Goal: Check status

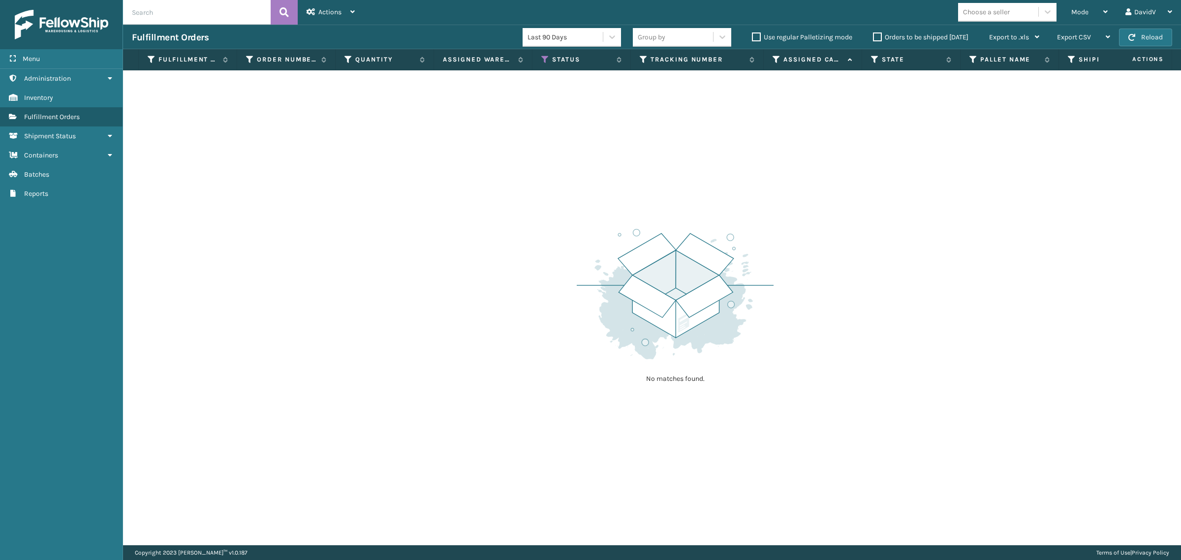
click at [877, 35] on label "Orders to be shipped [DATE]" at bounding box center [920, 37] width 95 height 8
click at [874, 35] on input "Orders to be shipped [DATE]" at bounding box center [873, 34] width 0 height 6
click at [877, 35] on label "Orders to be shipped [DATE]" at bounding box center [920, 37] width 95 height 8
click at [874, 35] on input "Orders to be shipped [DATE]" at bounding box center [873, 34] width 0 height 6
click at [877, 35] on label "Orders to be shipped [DATE]" at bounding box center [920, 37] width 95 height 8
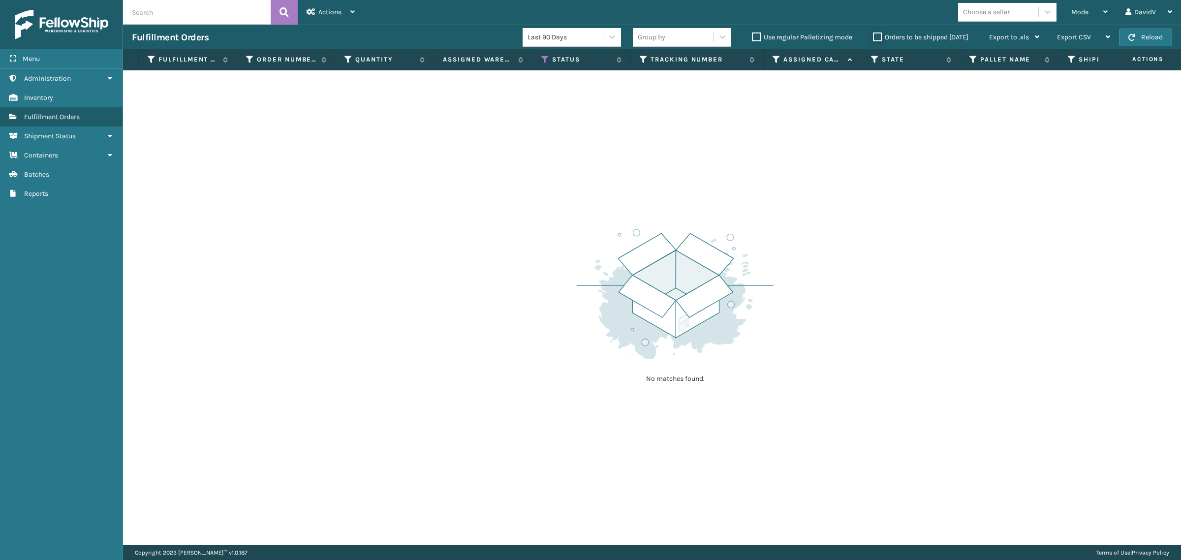
click at [874, 35] on input "Orders to be shipped [DATE]" at bounding box center [873, 34] width 0 height 6
click at [877, 35] on label "Orders to be shipped [DATE]" at bounding box center [920, 37] width 95 height 8
click at [874, 35] on input "Orders to be shipped [DATE]" at bounding box center [873, 34] width 0 height 6
